Goal: Transaction & Acquisition: Purchase product/service

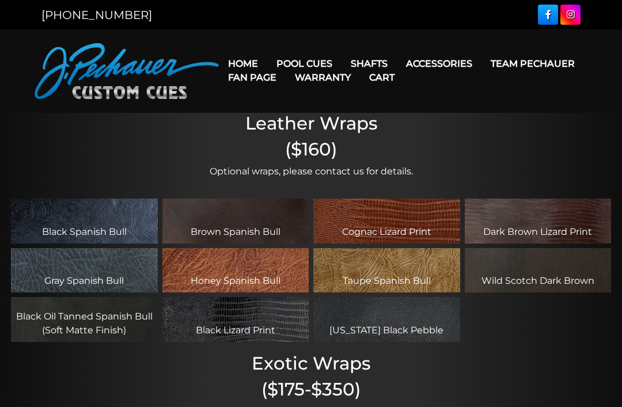
click at [359, 121] on link "Pro Series (R) – NEW" at bounding box center [339, 113] width 142 height 16
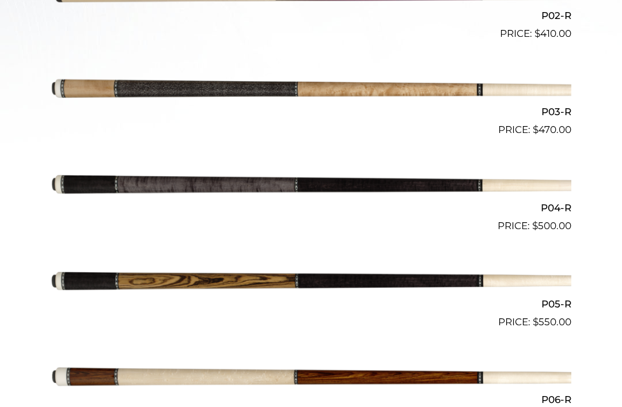
scroll to position [519, 0]
click at [531, 91] on img at bounding box center [311, 89] width 521 height 86
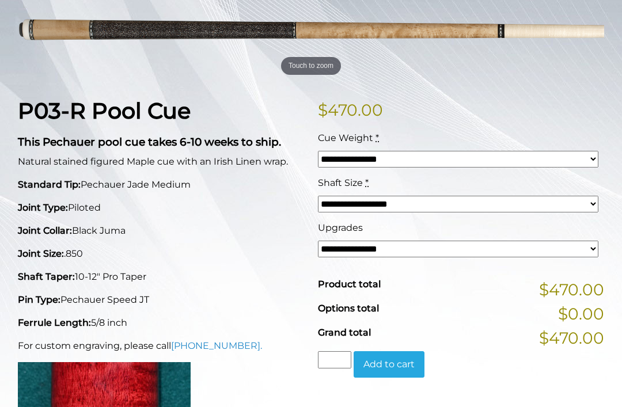
scroll to position [193, 0]
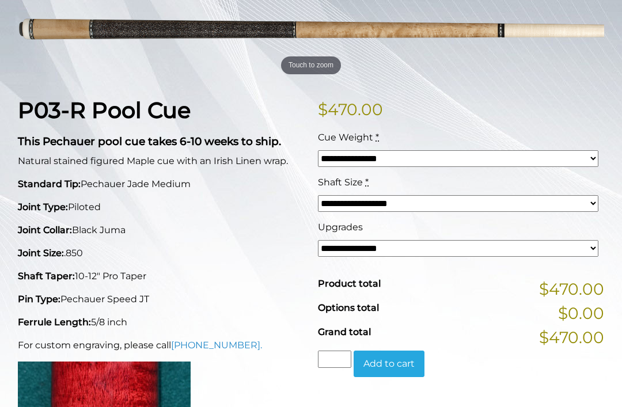
click at [594, 249] on select "**********" at bounding box center [458, 248] width 280 height 17
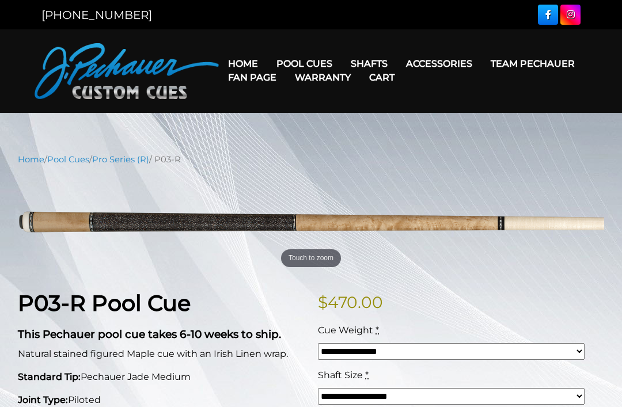
scroll to position [238, 0]
